Goal: Entertainment & Leisure: Browse casually

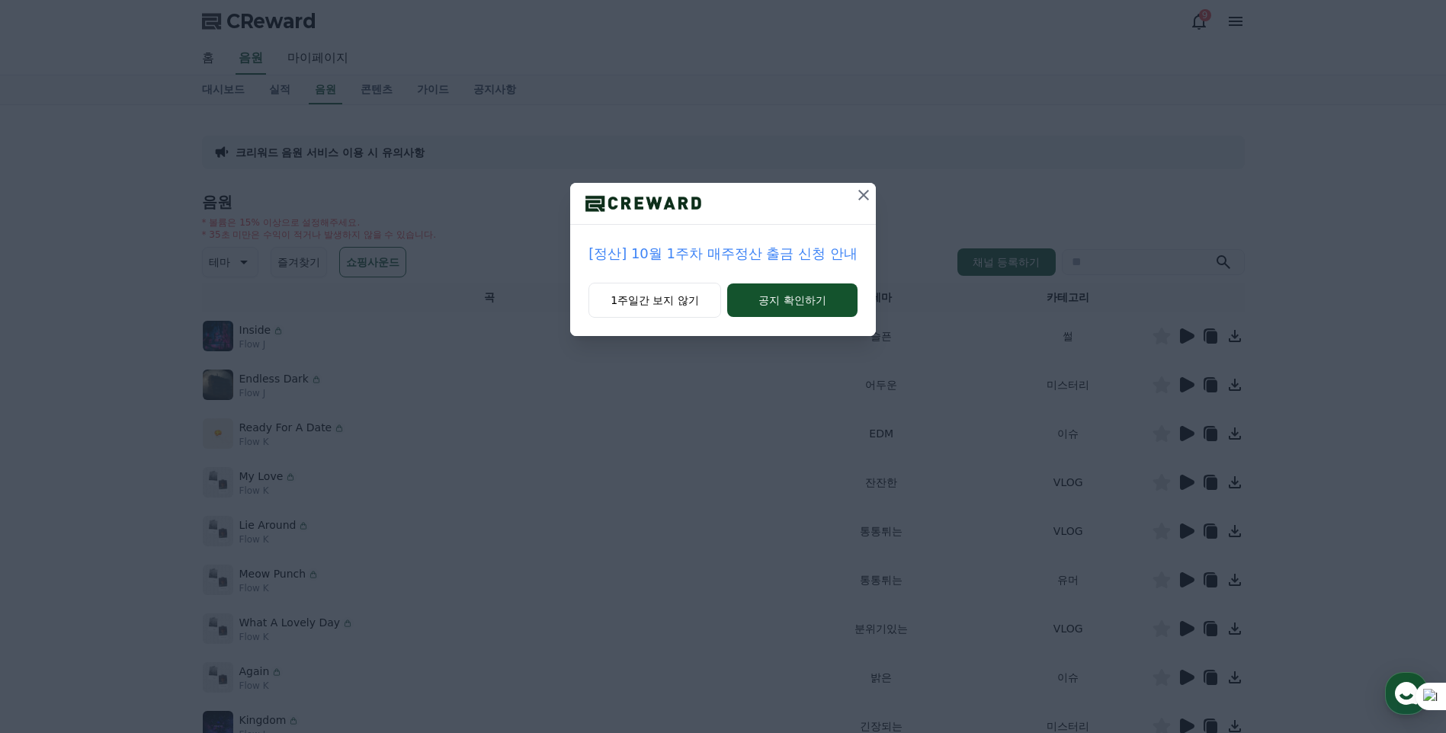
click at [858, 197] on icon at bounding box center [863, 195] width 18 height 18
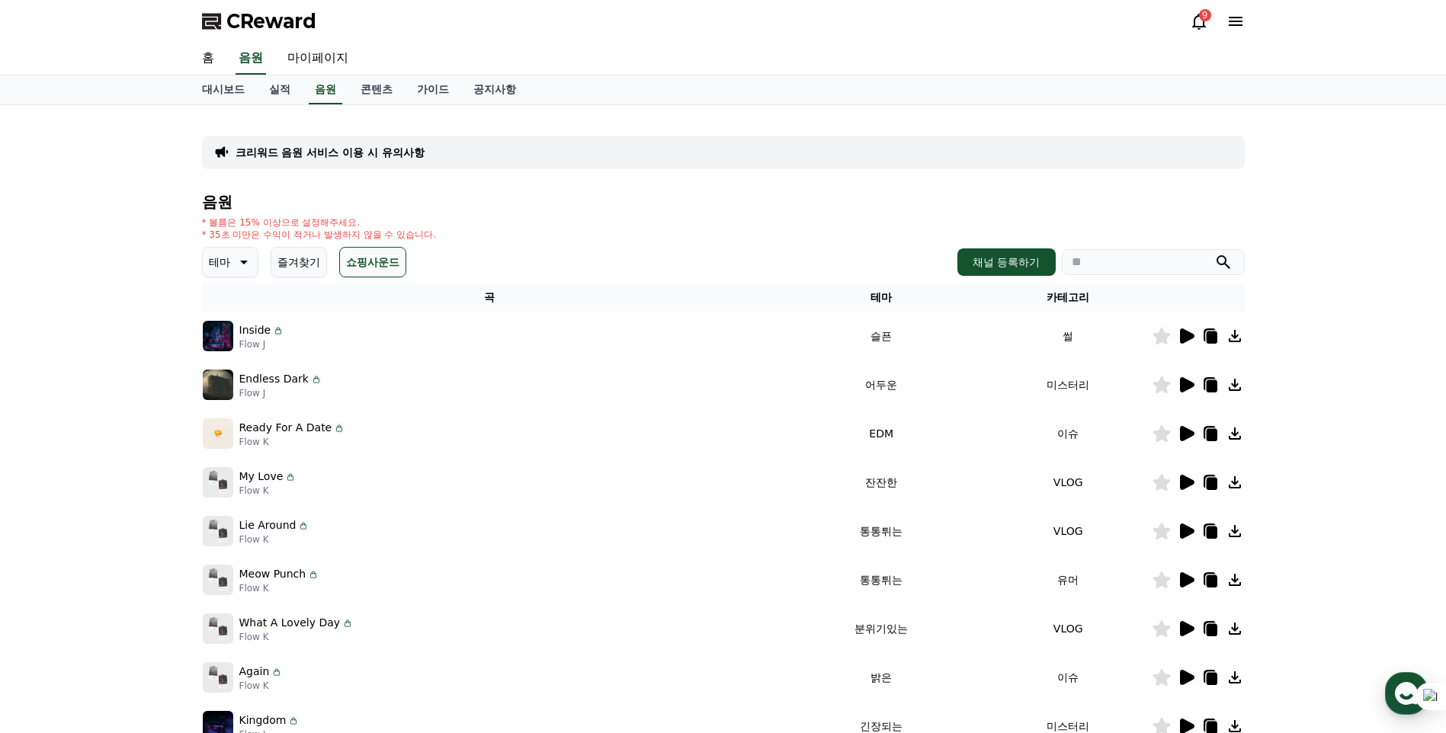
click at [1194, 22] on icon at bounding box center [1198, 21] width 18 height 18
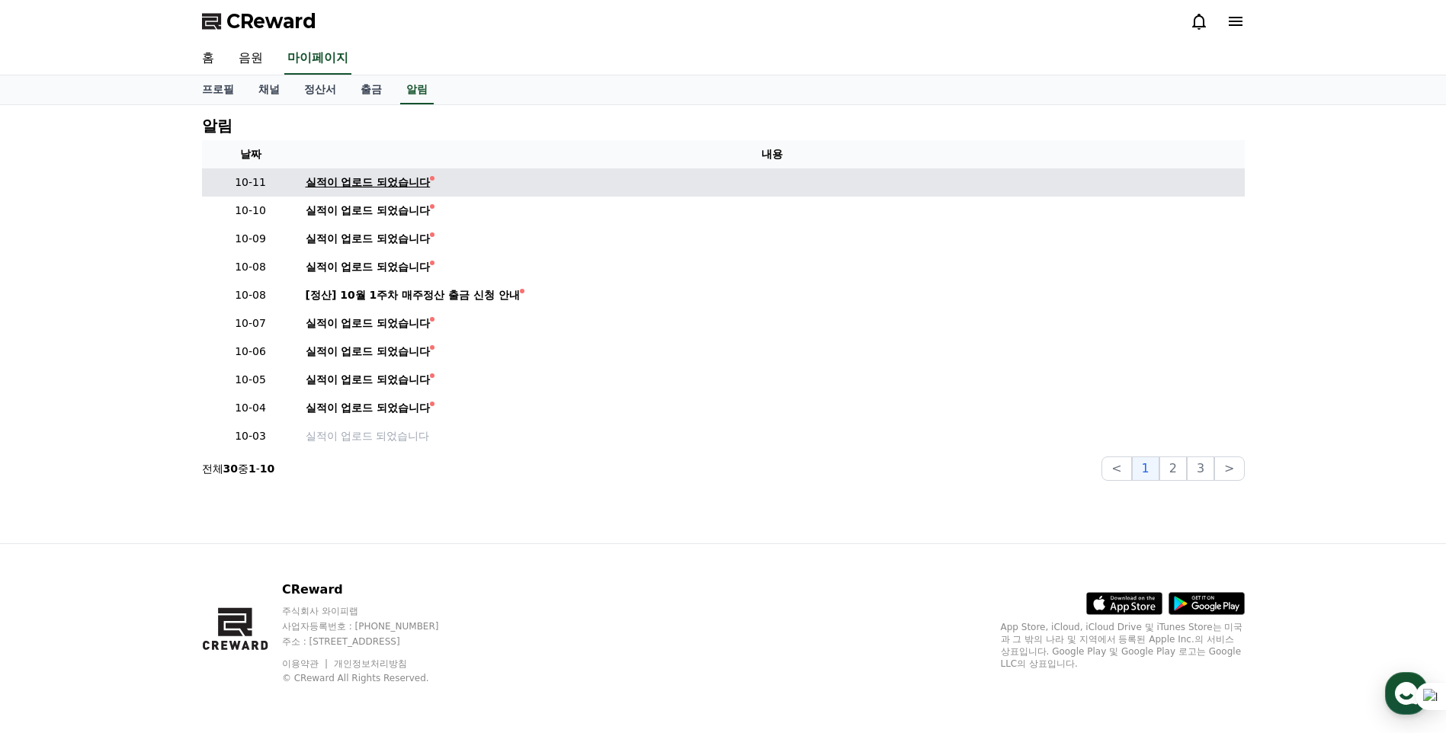
click at [422, 179] on div "실적이 업로드 되었습니다" at bounding box center [368, 182] width 125 height 16
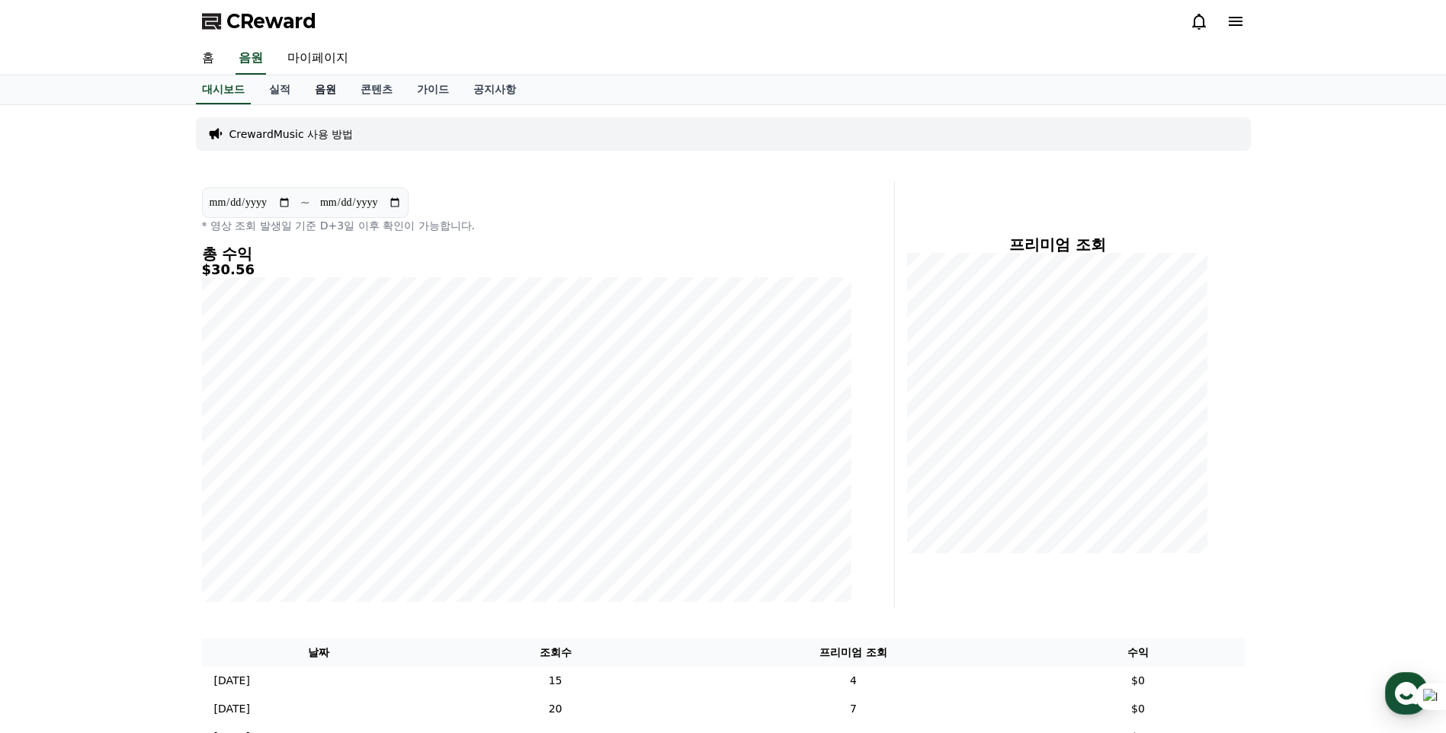
click at [324, 88] on link "음원" at bounding box center [326, 89] width 46 height 29
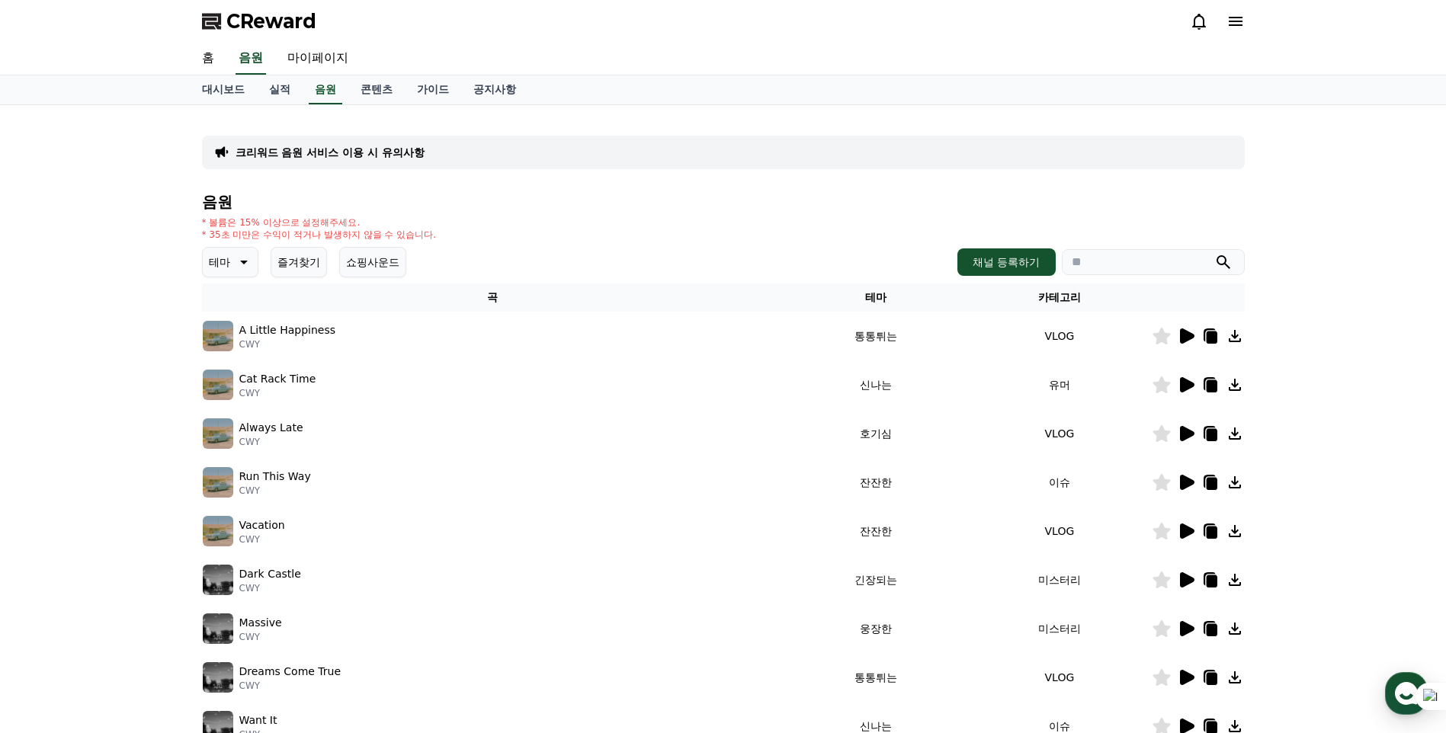
click at [240, 265] on icon at bounding box center [242, 262] width 18 height 18
click at [226, 376] on button "호기심" at bounding box center [226, 382] width 44 height 34
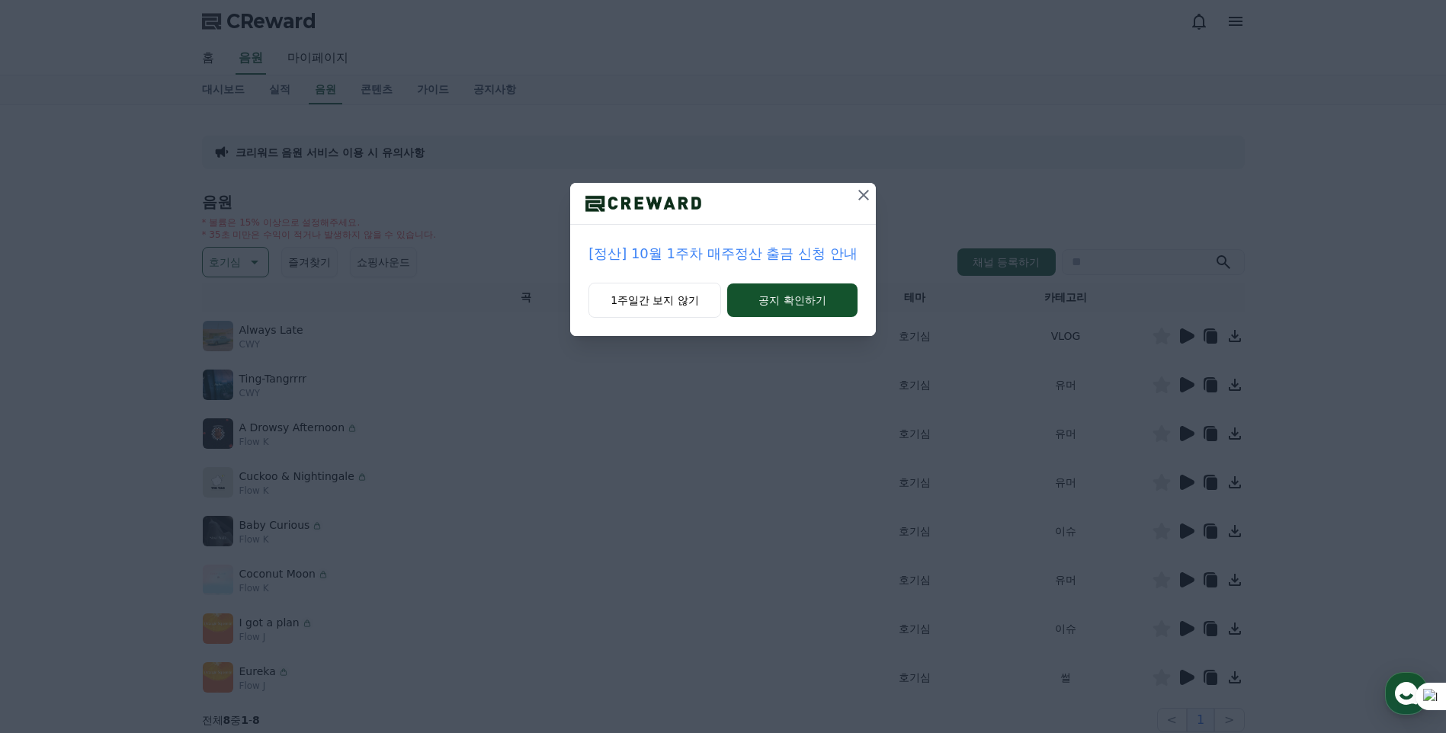
drag, startPoint x: 865, startPoint y: 193, endPoint x: 1115, endPoint y: 312, distance: 276.8
click at [865, 194] on icon at bounding box center [863, 195] width 18 height 18
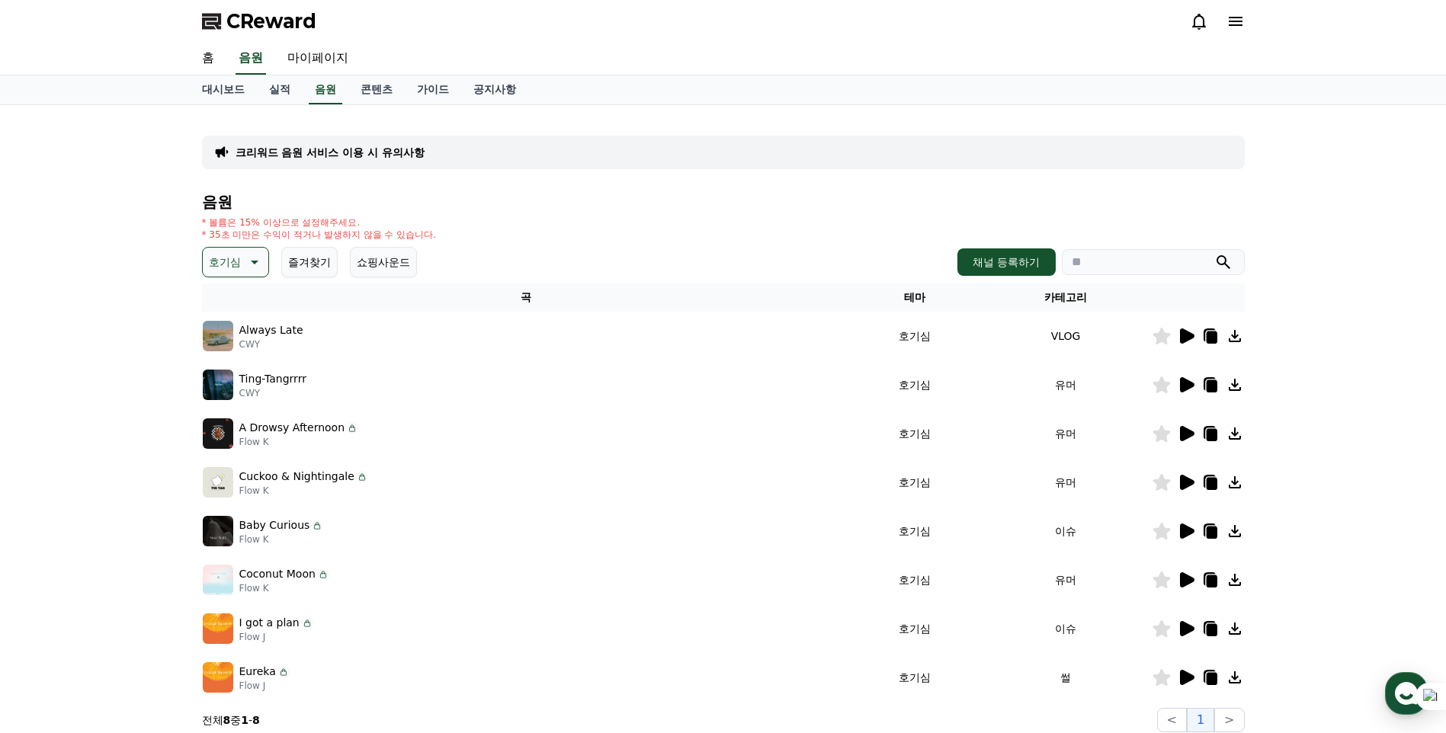
click at [1186, 338] on icon at bounding box center [1187, 335] width 14 height 15
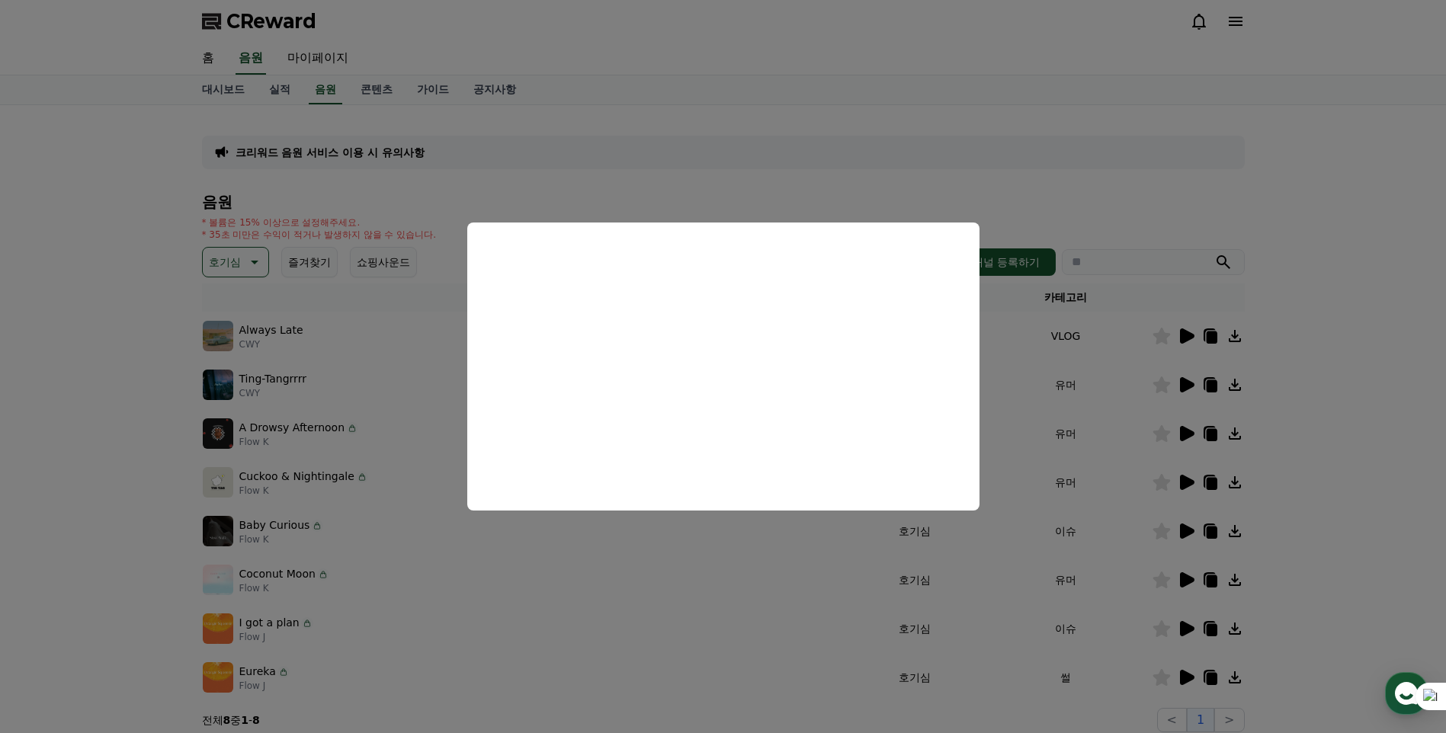
click at [107, 431] on button "close modal" at bounding box center [723, 366] width 1446 height 733
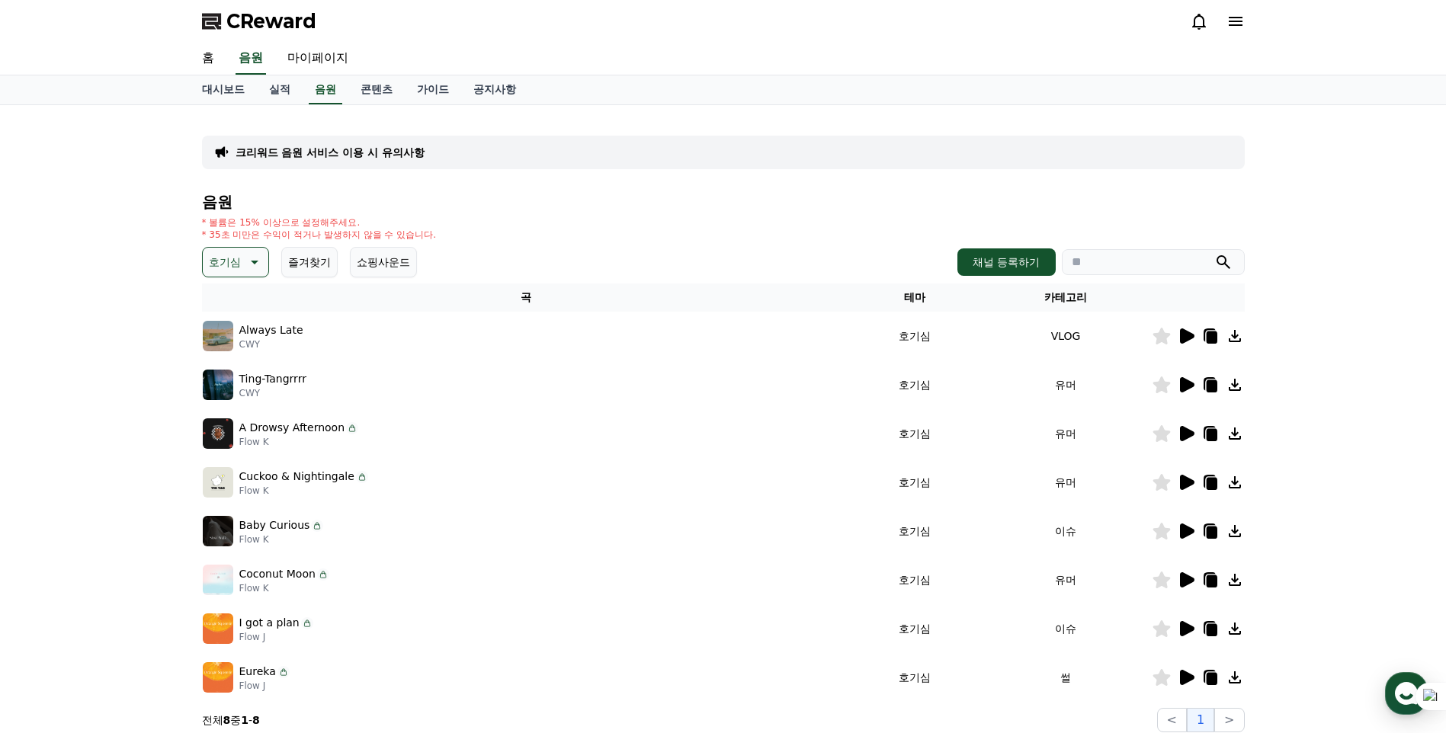
click at [247, 264] on icon at bounding box center [253, 262] width 18 height 18
click at [94, 376] on div "크리워드 음원 서비스 이용 시 유의사항 음원 * 볼륨은 15% 이상으로 설정해주세요. * 35초 미만은 수익이 적거나 발생하지 않을 수 있습니…" at bounding box center [723, 424] width 1446 height 639
click at [1186, 528] on icon at bounding box center [1187, 530] width 14 height 15
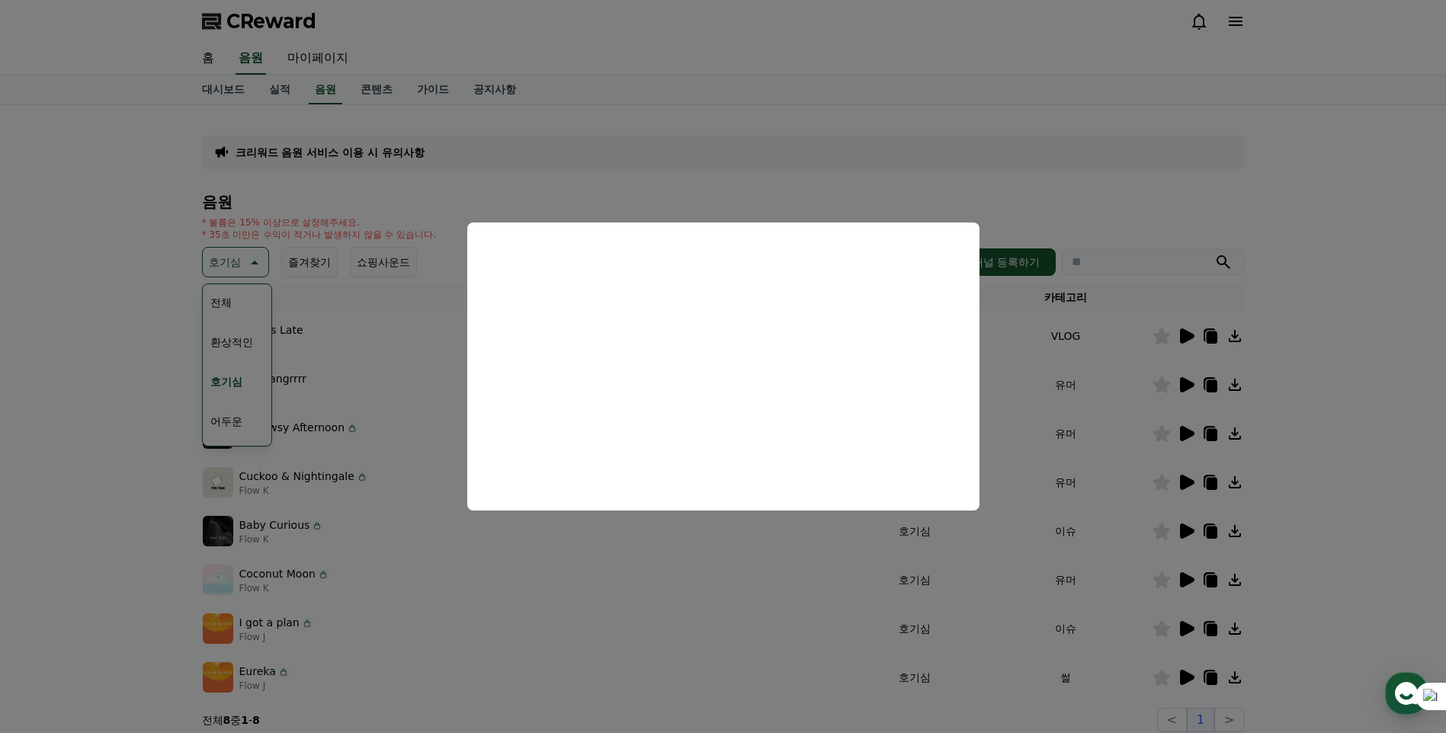
click at [296, 574] on button "close modal" at bounding box center [723, 366] width 1446 height 733
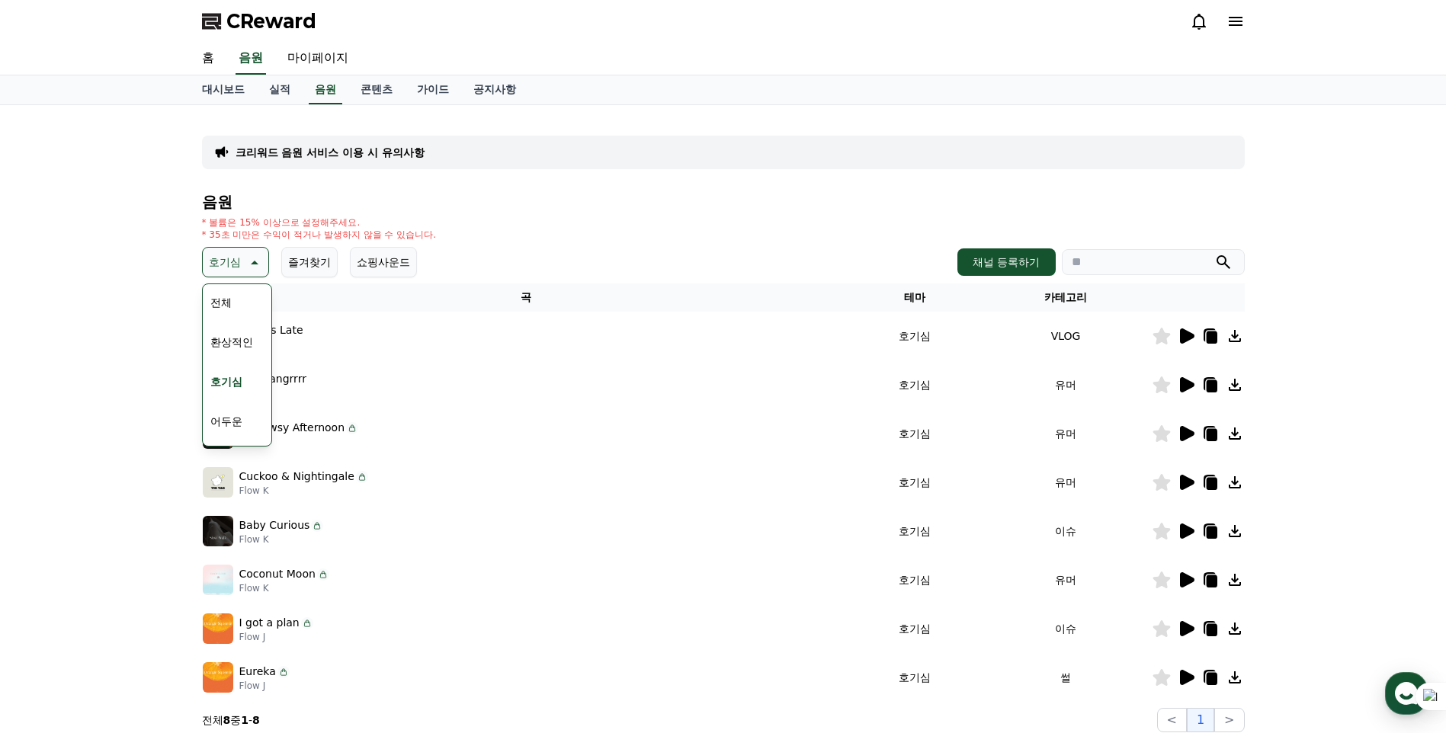
click at [1186, 577] on icon at bounding box center [1187, 579] width 14 height 15
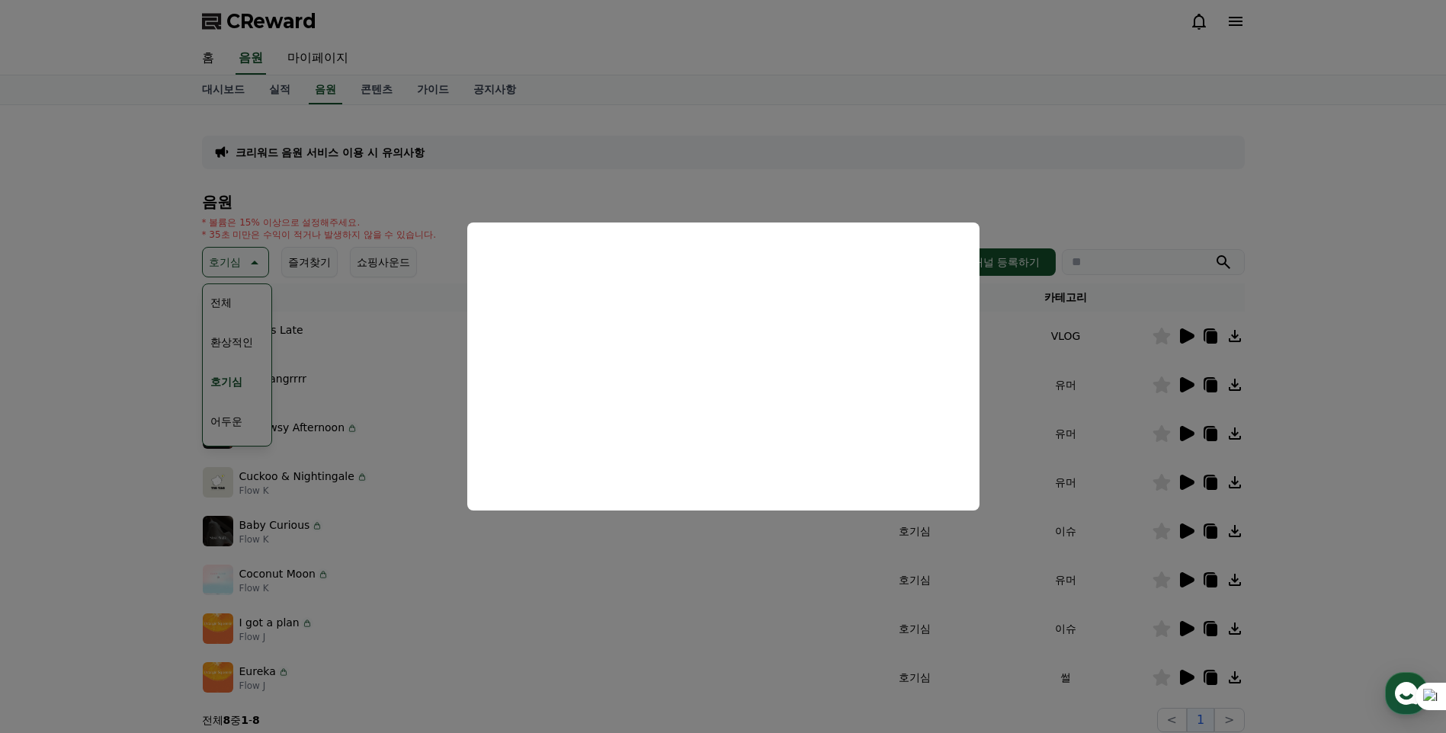
click at [102, 584] on button "close modal" at bounding box center [723, 366] width 1446 height 733
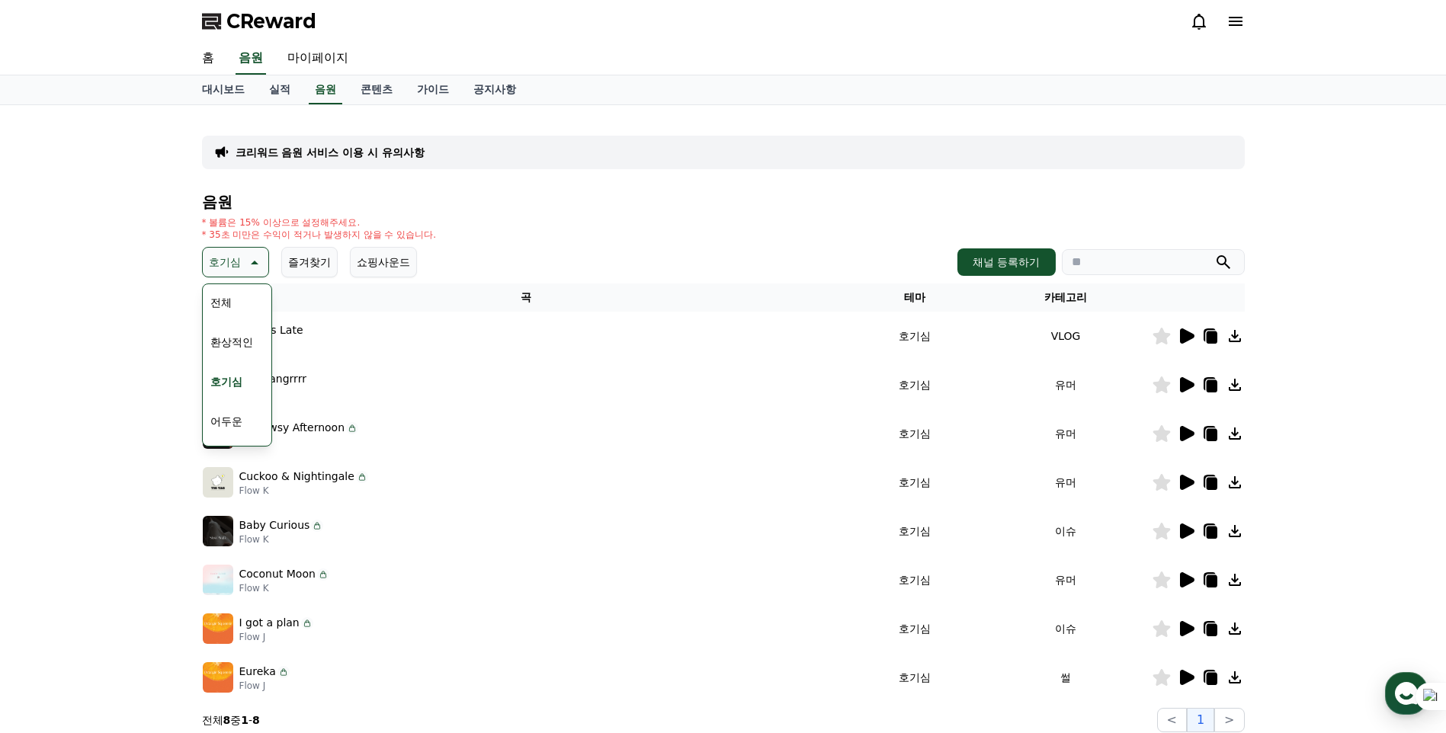
click at [1208, 578] on icon at bounding box center [1210, 581] width 11 height 12
click at [139, 510] on div "크리워드 음원 서비스 이용 시 유의사항 음원 * 볼륨은 15% 이상으로 설정해주세요. * 35초 미만은 수익이 적거나 발생하지 않을 수 있습니…" at bounding box center [723, 424] width 1446 height 639
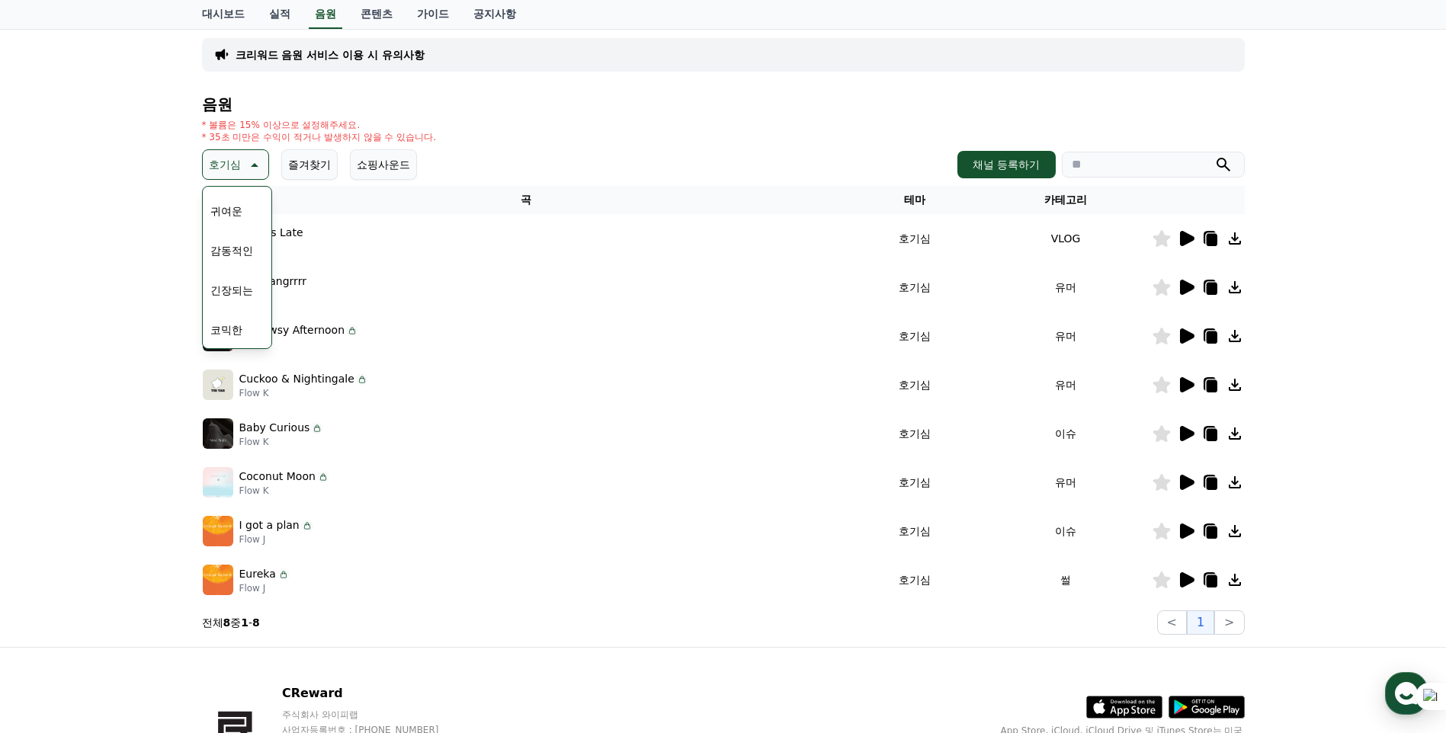
scroll to position [201, 0]
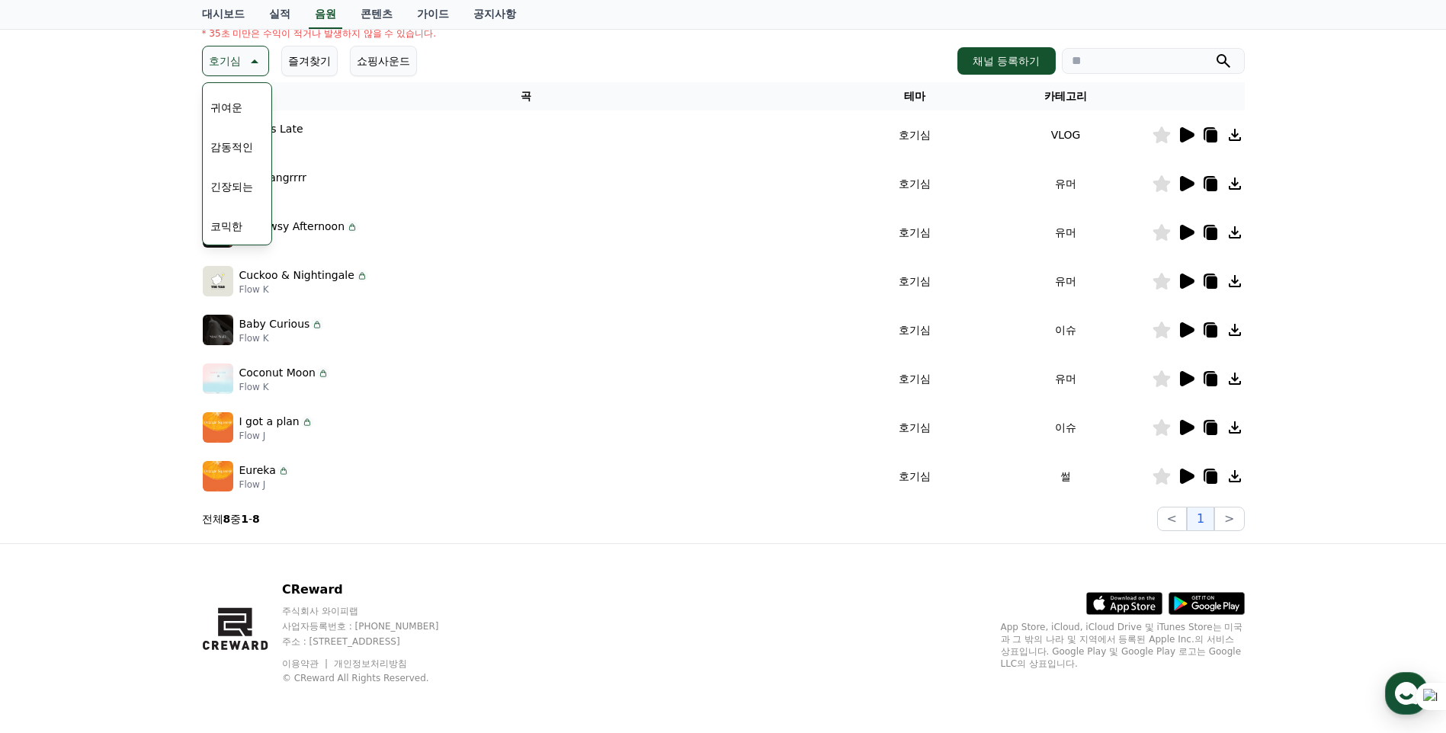
click at [243, 183] on button "긴장되는" at bounding box center [231, 187] width 55 height 34
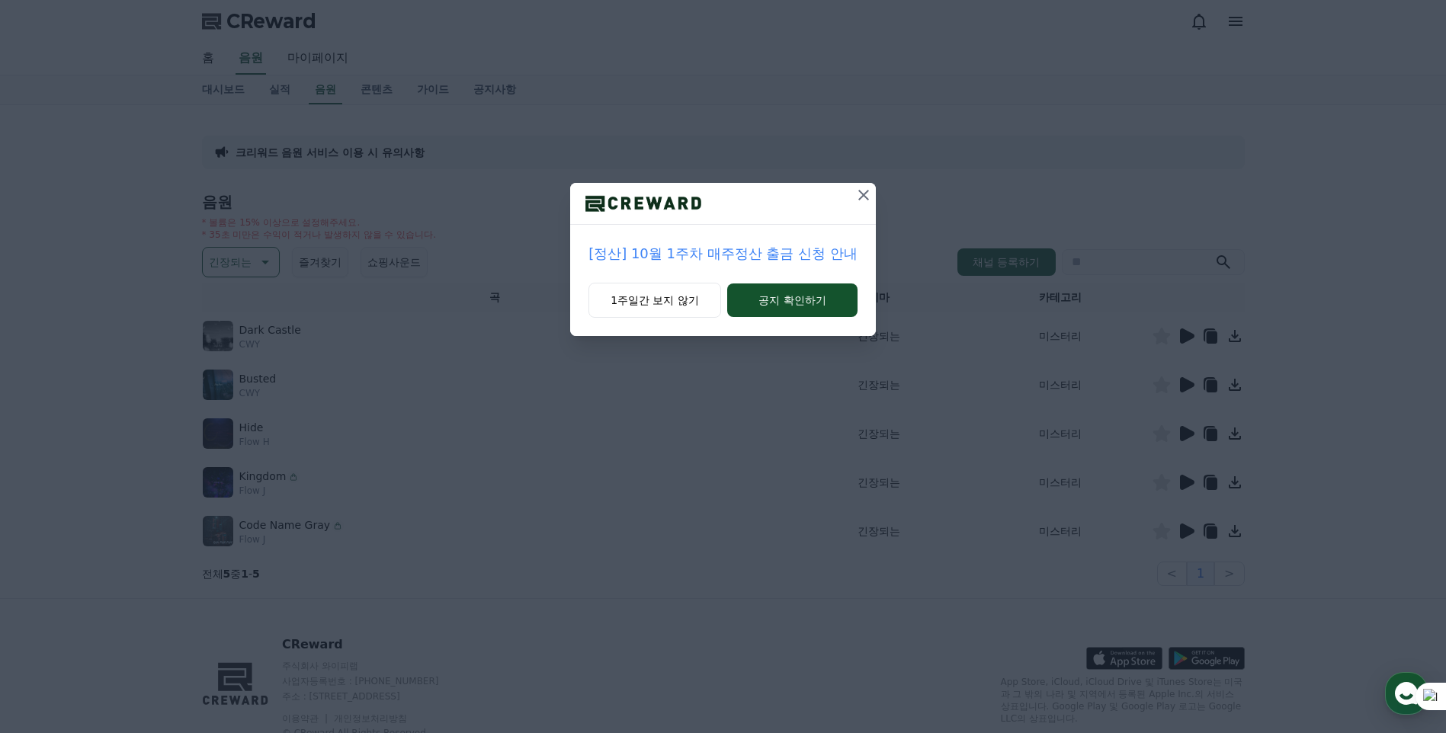
click at [864, 196] on icon at bounding box center [863, 195] width 11 height 11
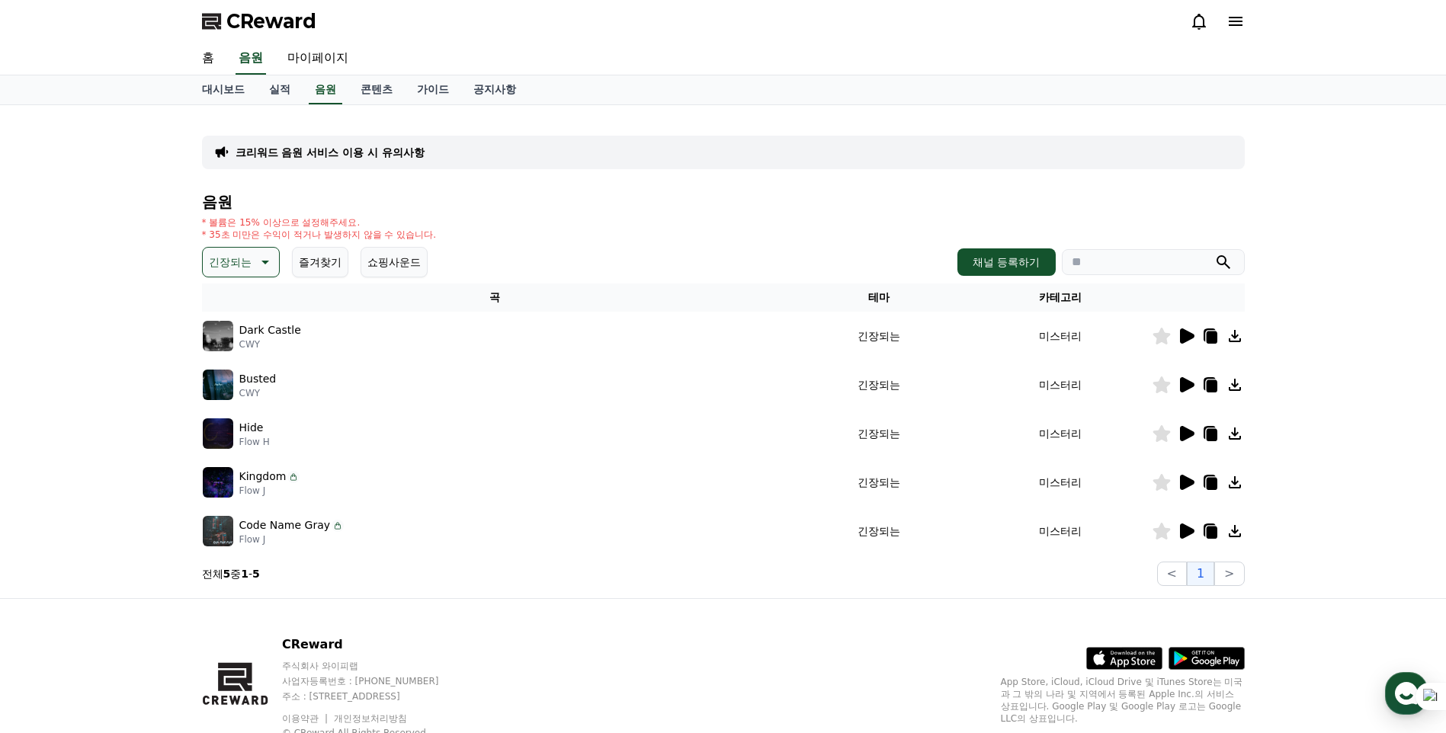
click at [1186, 338] on icon at bounding box center [1187, 335] width 14 height 15
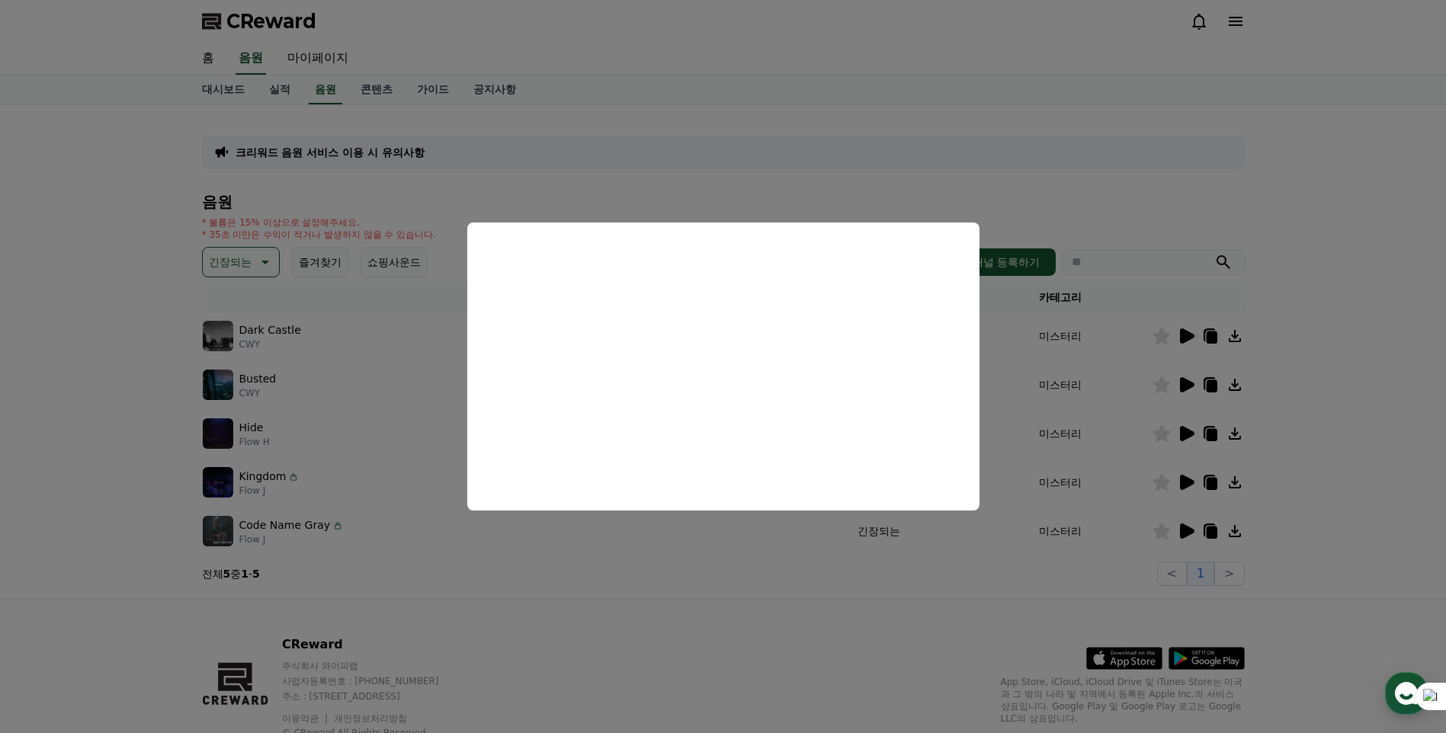
click at [251, 259] on button "close modal" at bounding box center [723, 366] width 1446 height 733
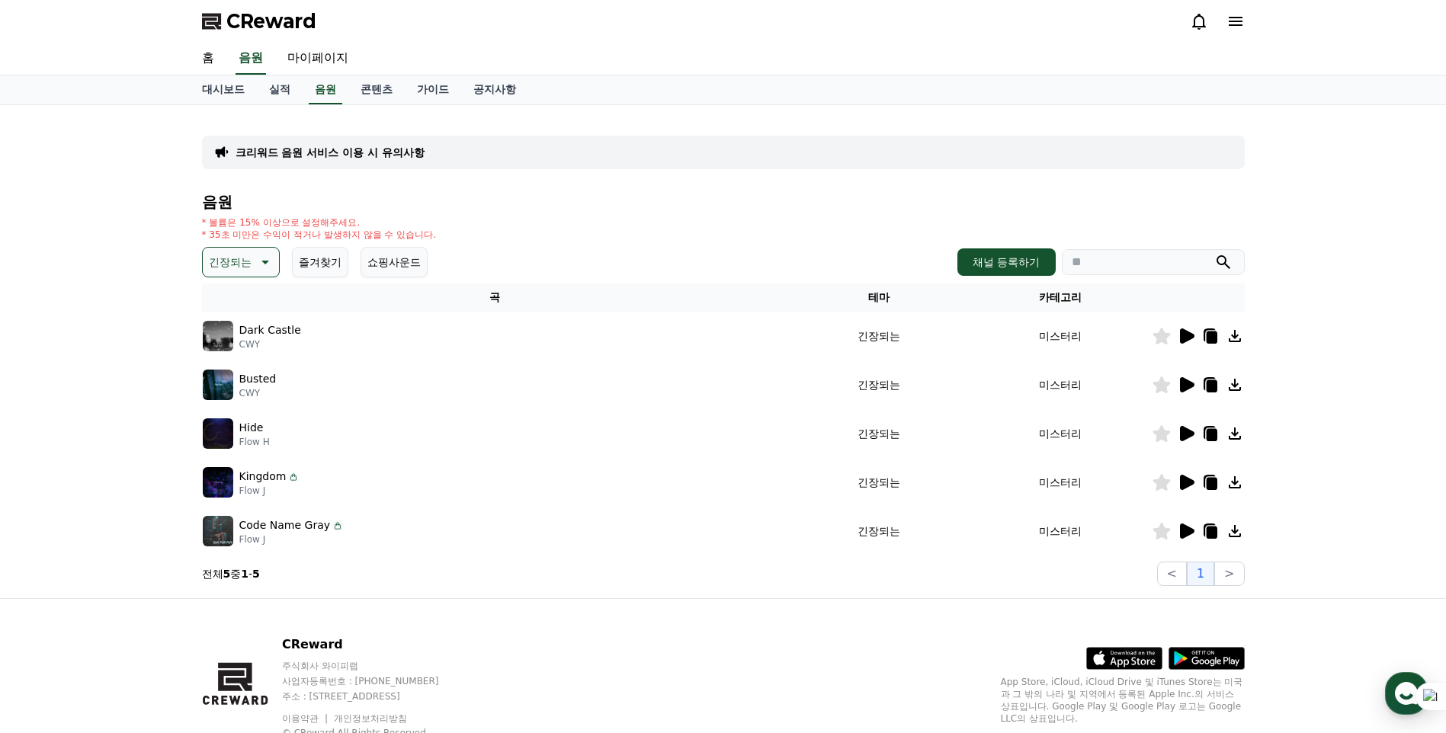
click at [251, 259] on p "긴장되는" at bounding box center [230, 261] width 43 height 21
click at [242, 338] on button "환상적인" at bounding box center [231, 342] width 55 height 34
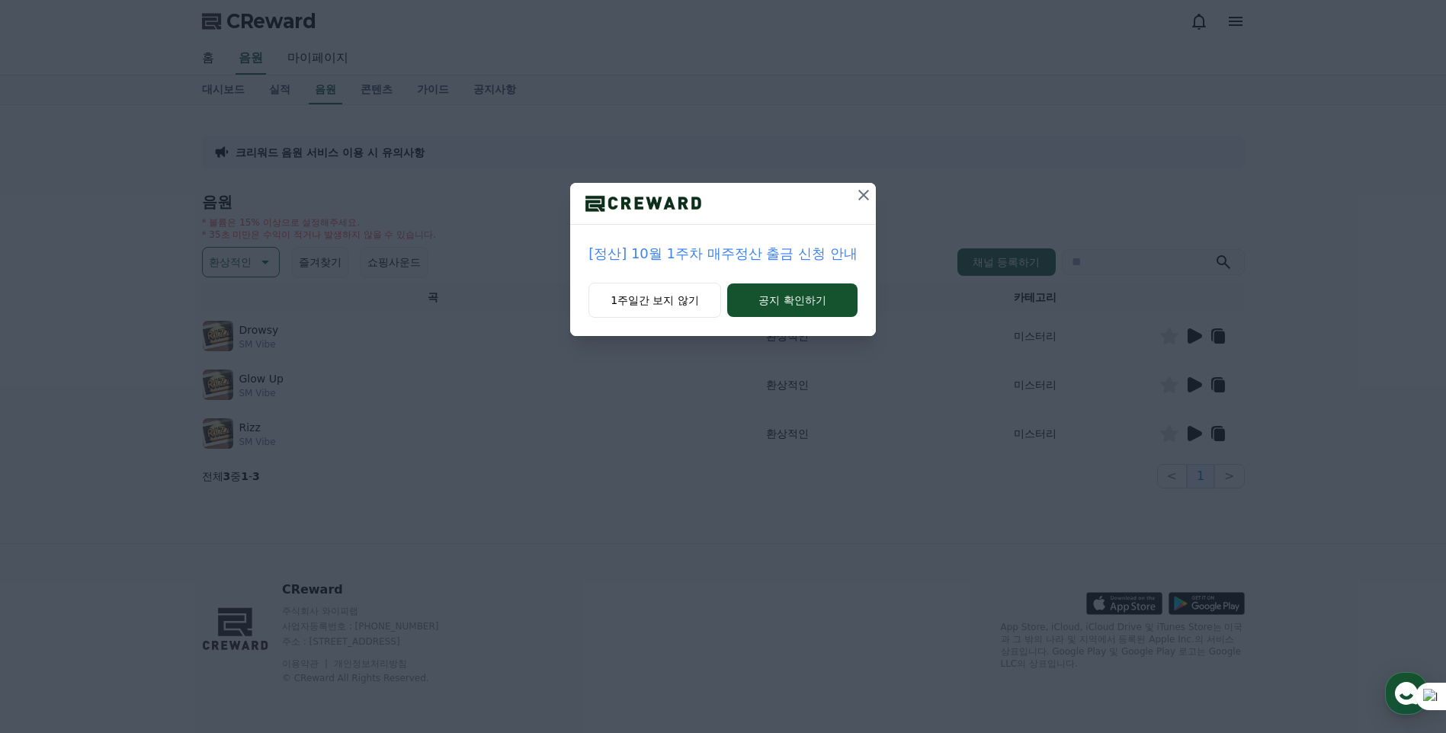
click at [863, 197] on icon at bounding box center [863, 195] width 18 height 18
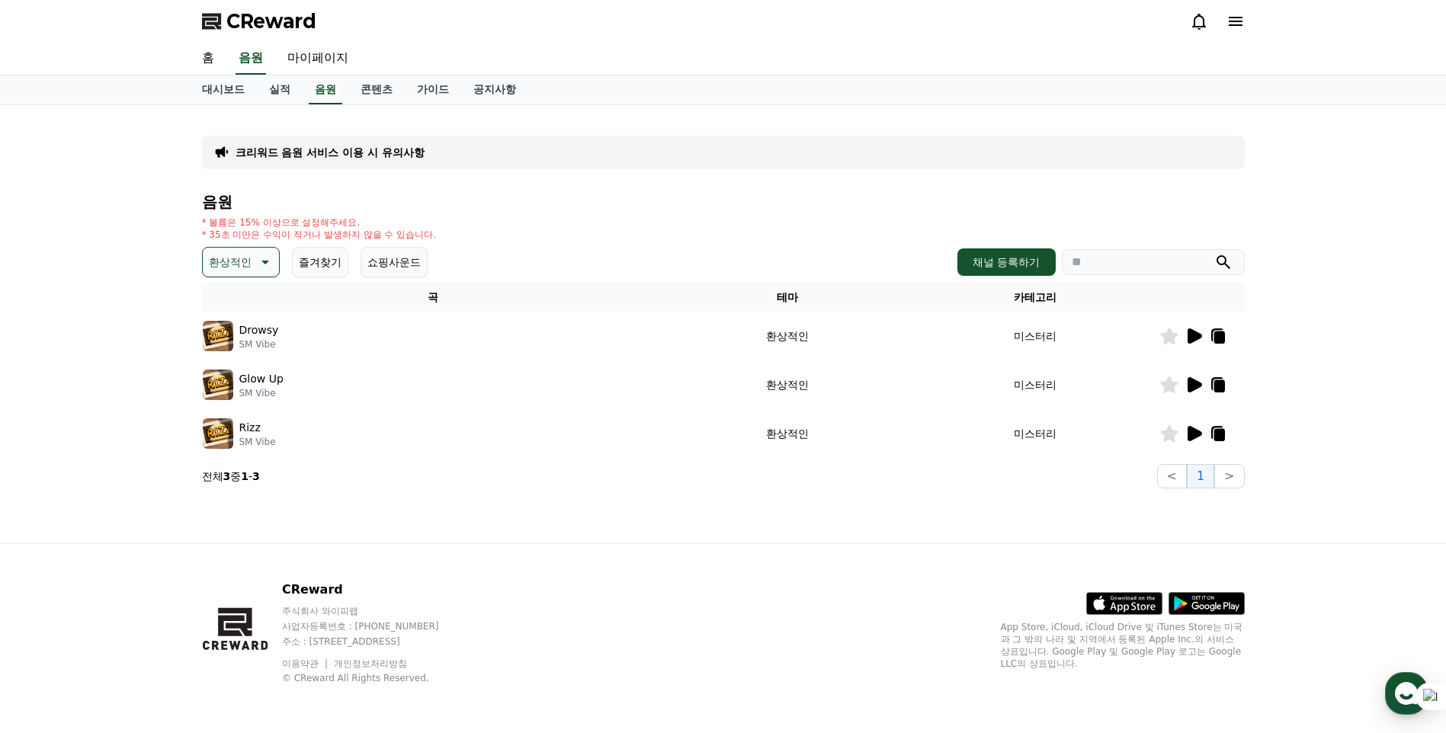
click at [248, 263] on p "환상적인" at bounding box center [230, 261] width 43 height 21
click at [235, 417] on button "잔잔한" at bounding box center [226, 419] width 44 height 34
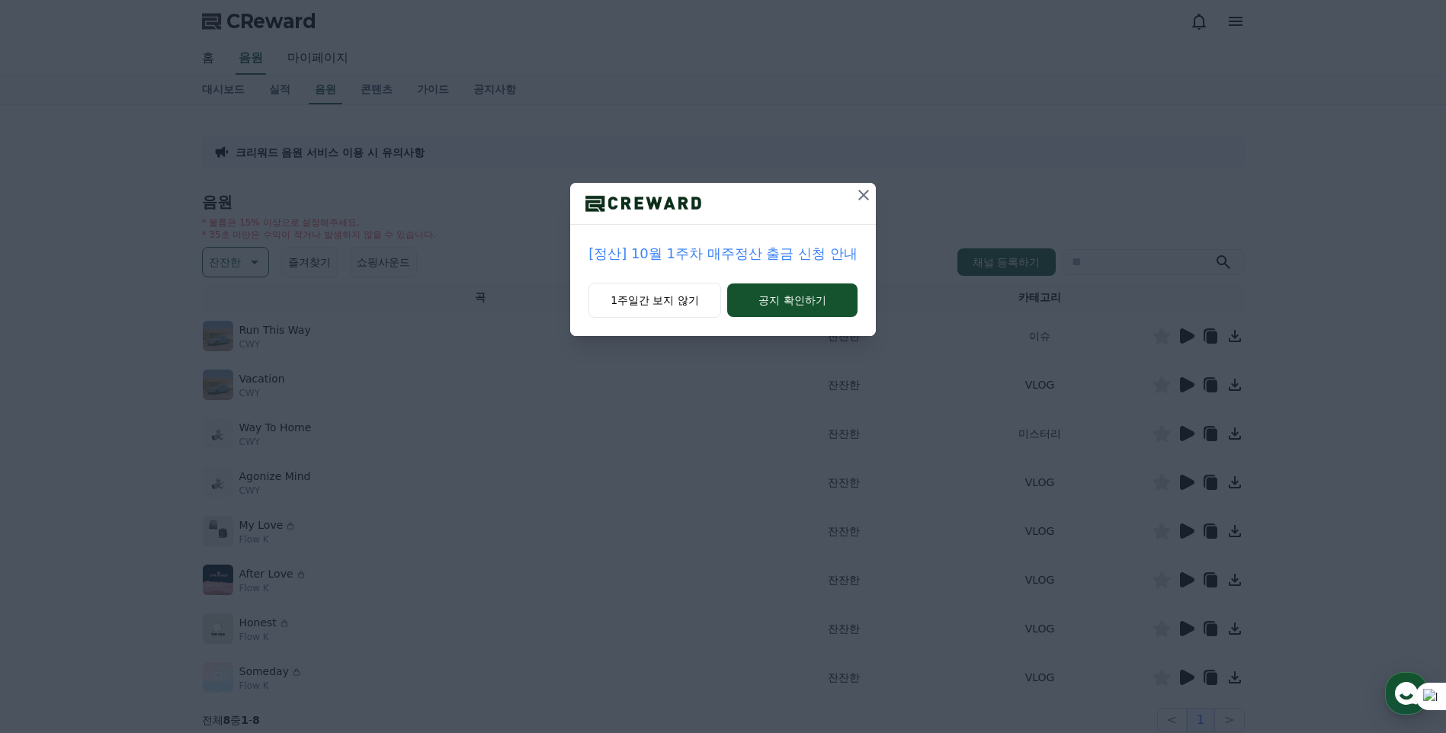
click at [867, 194] on icon at bounding box center [863, 195] width 18 height 18
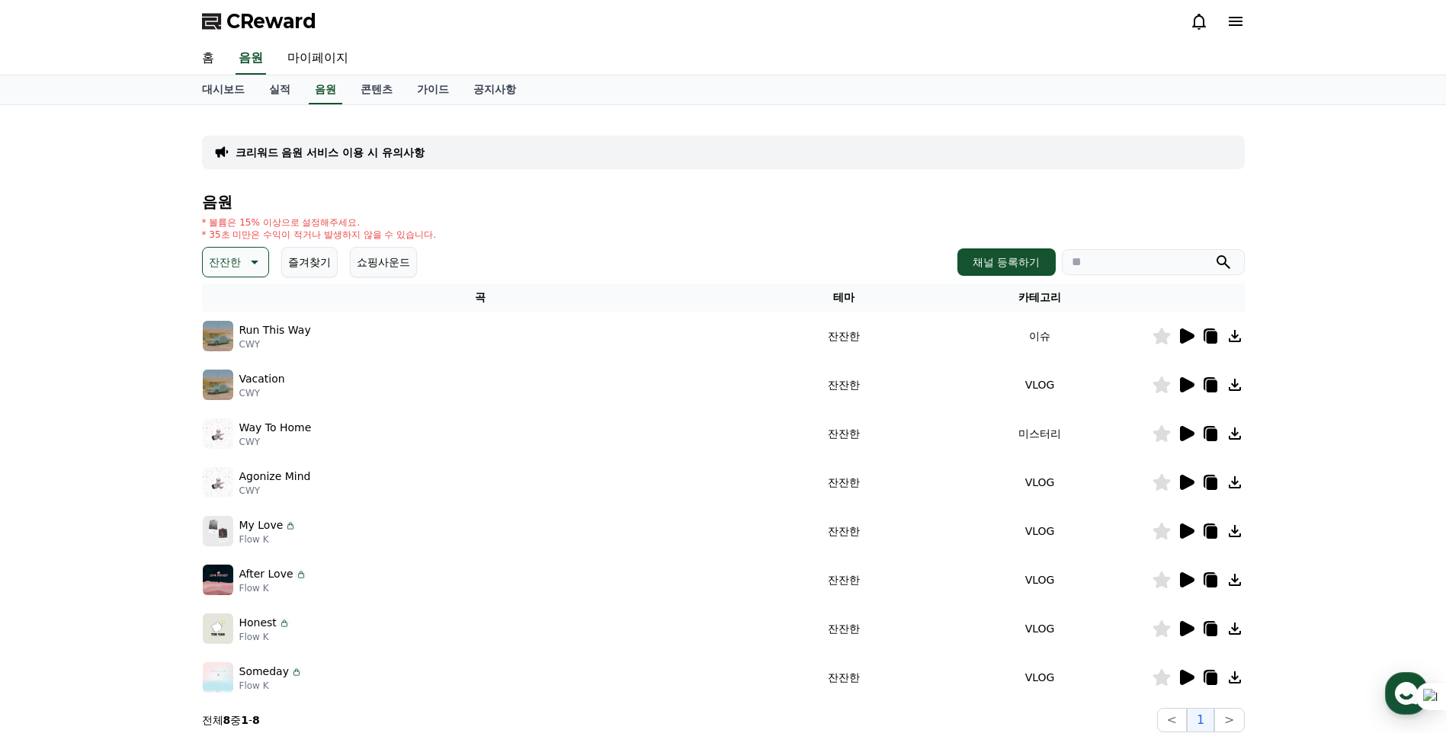
click at [1188, 336] on icon at bounding box center [1187, 335] width 14 height 15
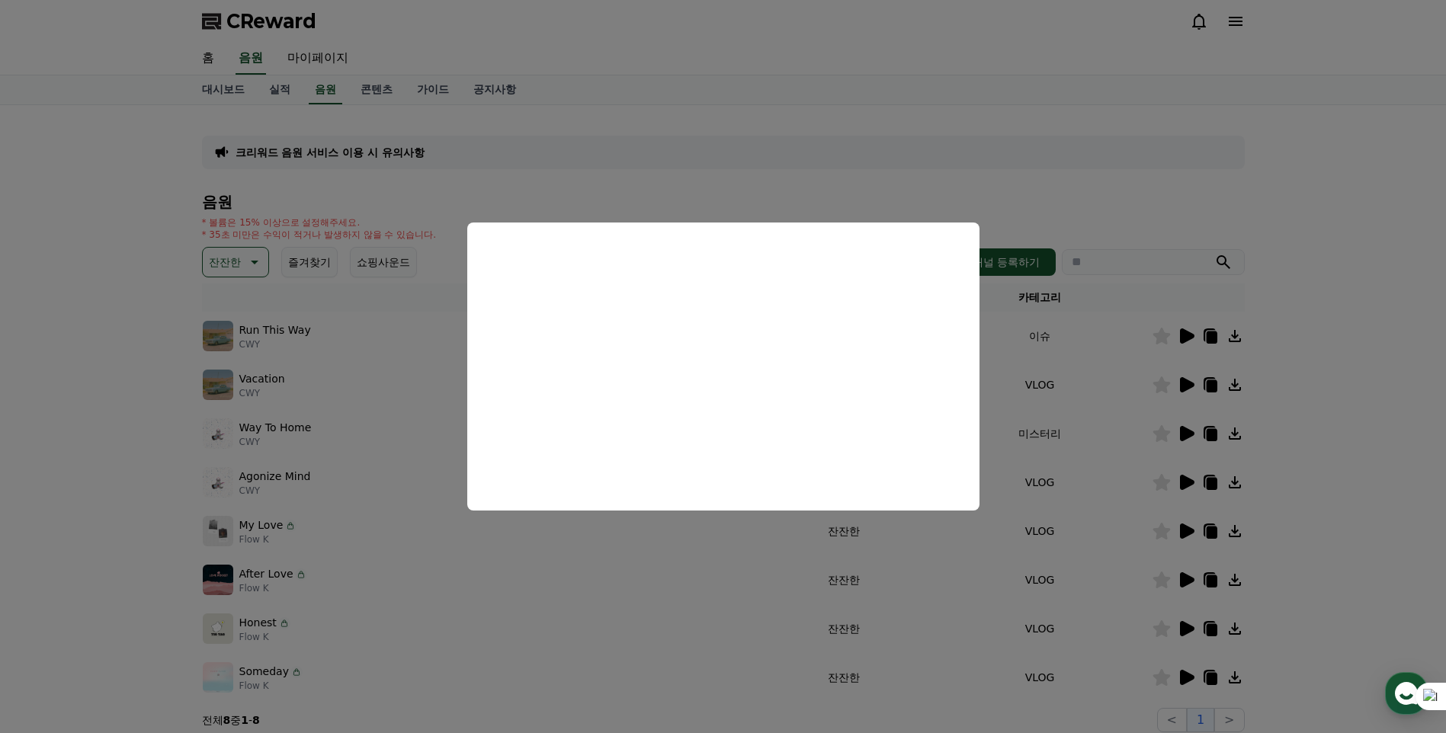
drag, startPoint x: 1343, startPoint y: 445, endPoint x: 1215, endPoint y: 453, distance: 128.2
click at [1343, 445] on button "close modal" at bounding box center [723, 366] width 1446 height 733
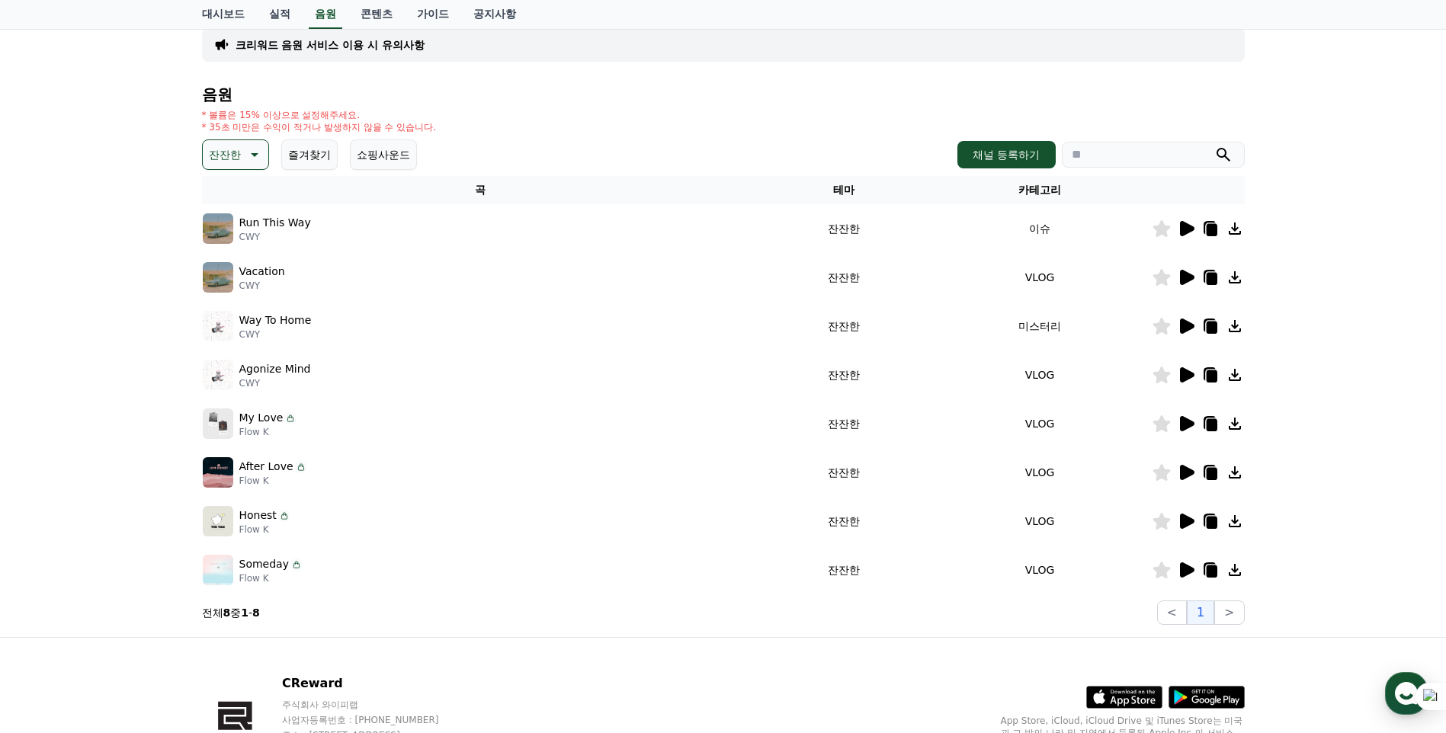
scroll to position [152, 0]
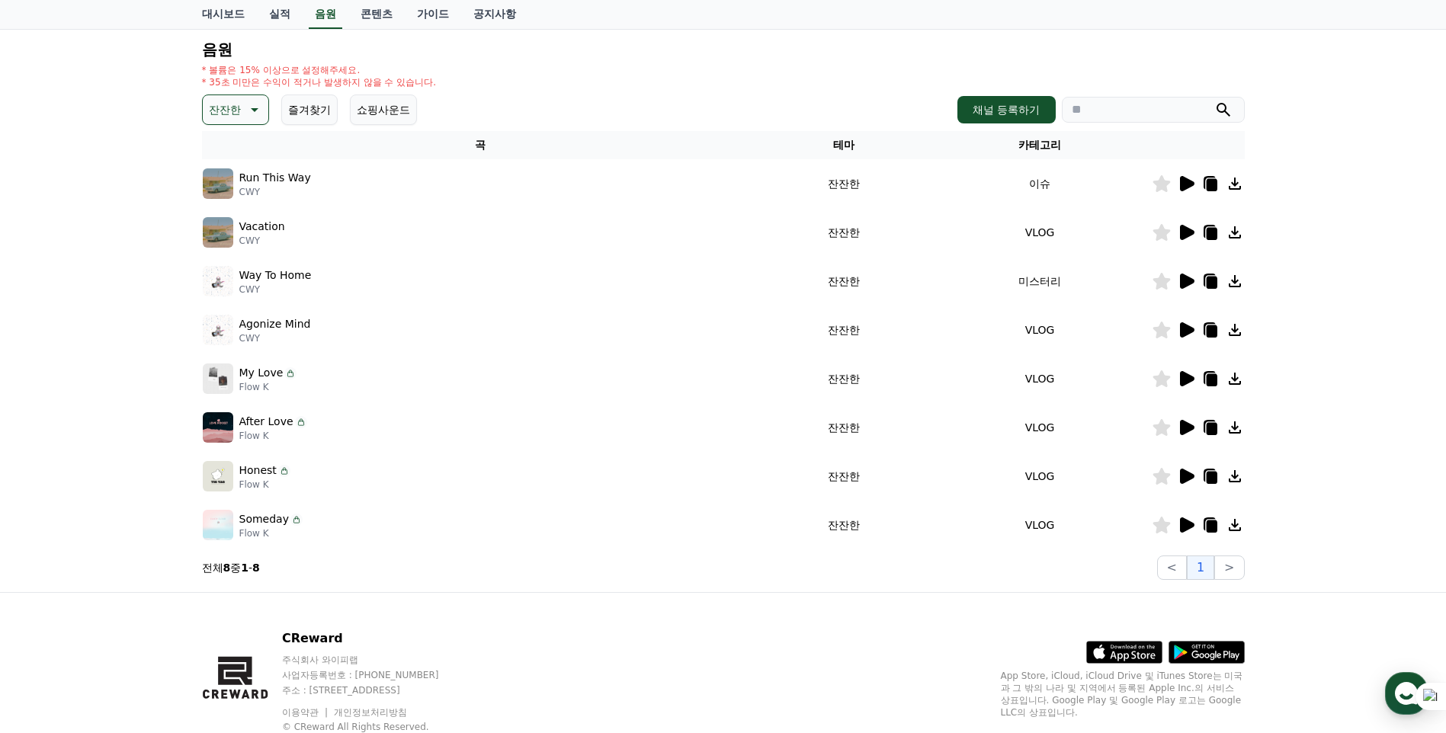
click at [1186, 523] on icon at bounding box center [1187, 524] width 14 height 15
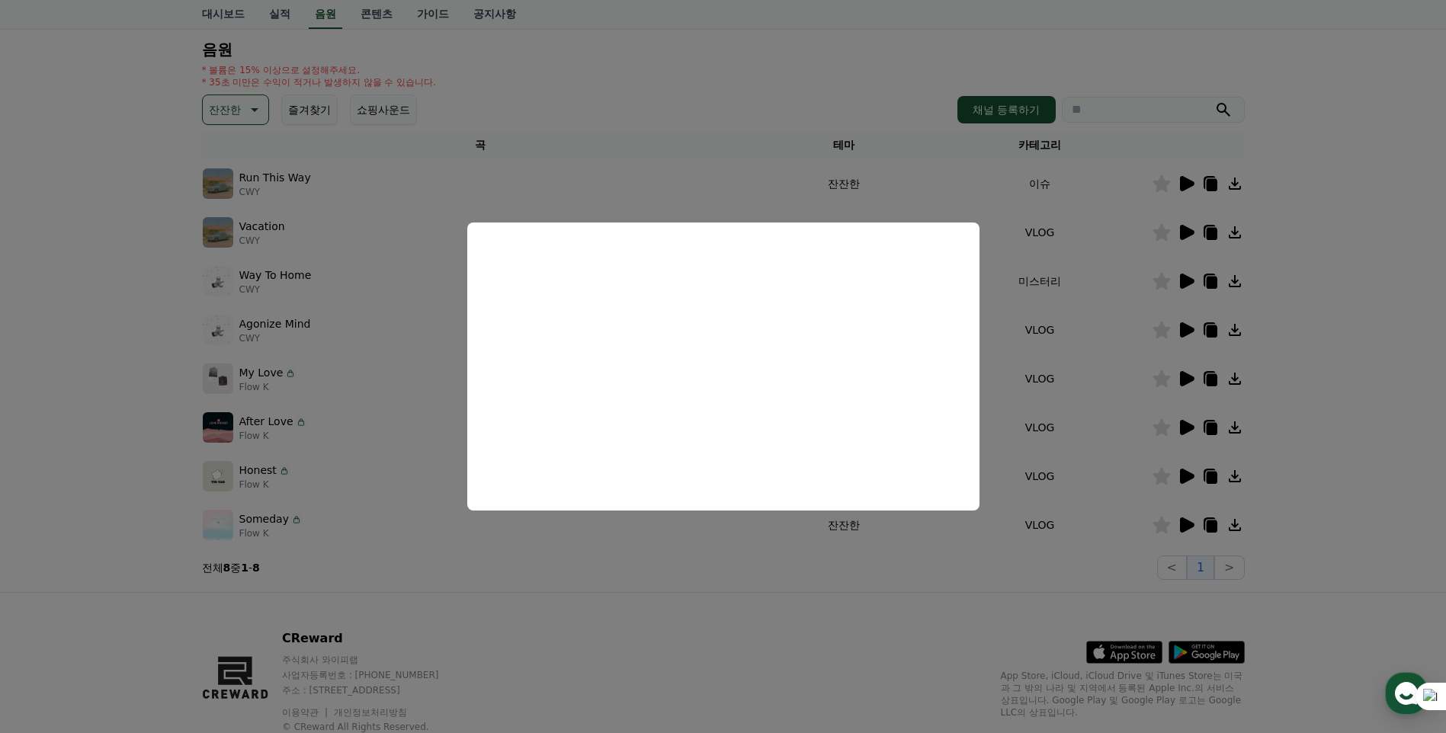
click at [1313, 498] on button "close modal" at bounding box center [723, 366] width 1446 height 733
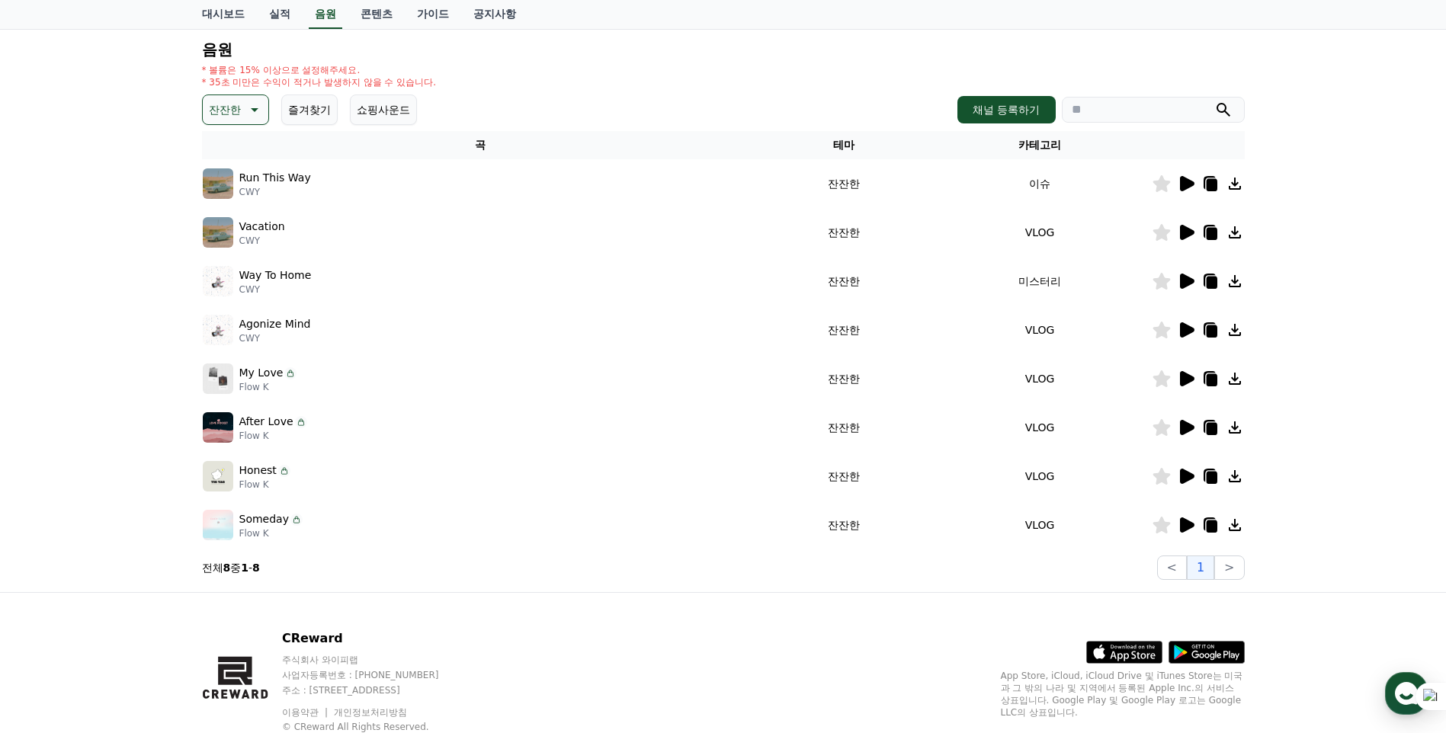
click at [1207, 523] on icon at bounding box center [1210, 526] width 11 height 12
drag, startPoint x: 1297, startPoint y: 55, endPoint x: 1225, endPoint y: 5, distance: 87.7
click at [1298, 54] on div "크리워드 음원 서비스 이용 시 유의사항 음원 * 볼륨은 15% 이상으로 설정해주세요. * 35초 미만은 수익이 적거나 발생하지 않을 수 있습니…" at bounding box center [723, 272] width 1446 height 639
